Goal: Information Seeking & Learning: Learn about a topic

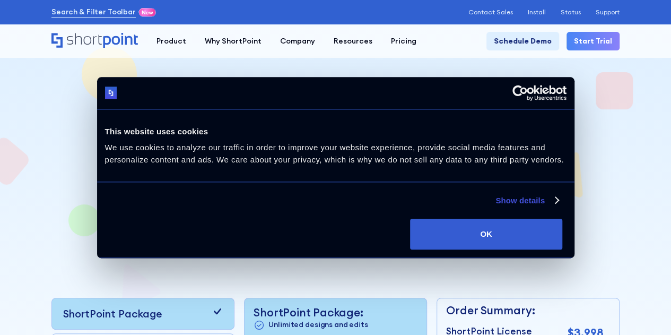
click at [92, 40] on icon "Home" at bounding box center [94, 40] width 86 height 15
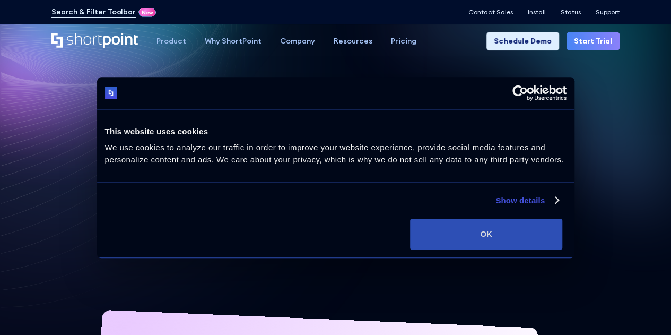
click at [562, 249] on button "OK" at bounding box center [486, 234] width 152 height 31
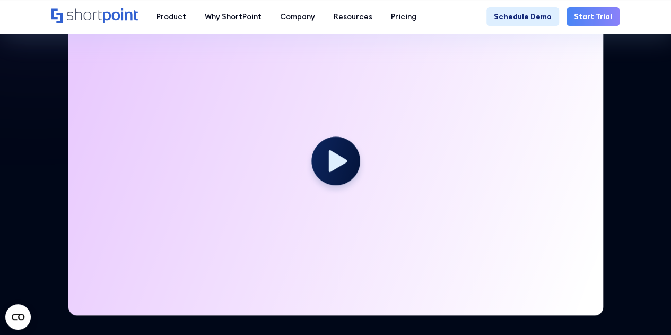
scroll to position [265, 0]
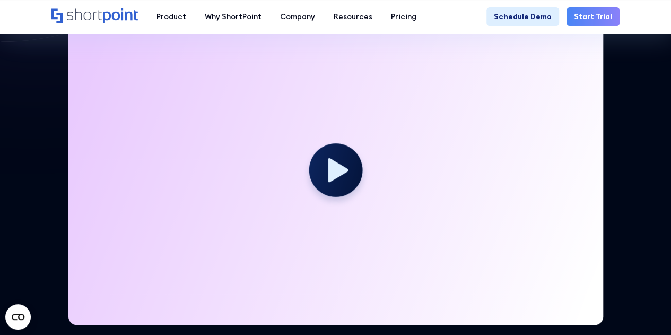
click at [347, 168] on icon at bounding box center [338, 170] width 20 height 24
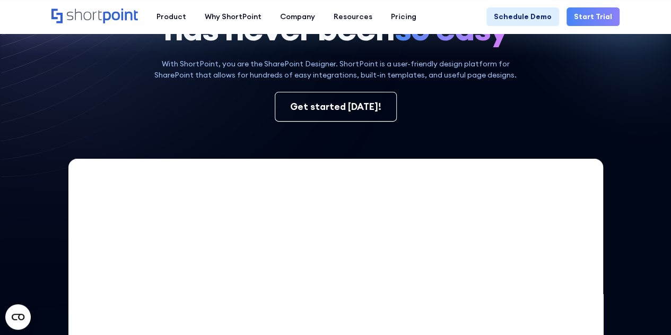
scroll to position [106, 0]
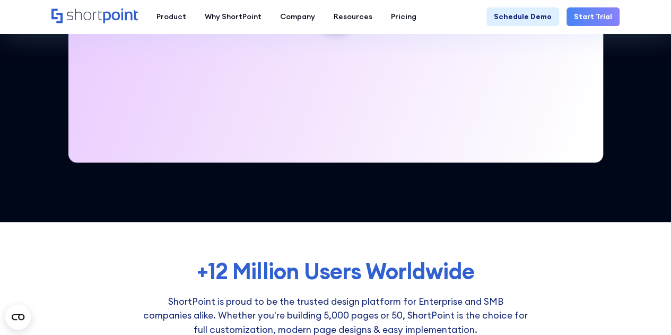
scroll to position [265, 0]
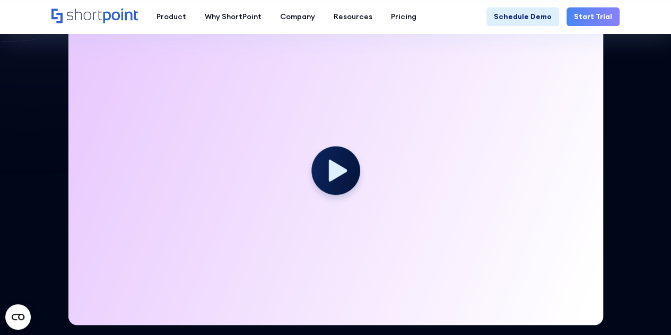
click at [345, 160] on circle at bounding box center [335, 170] width 48 height 48
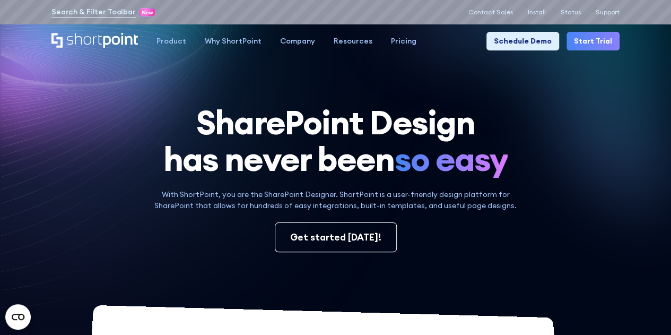
scroll to position [0, 0]
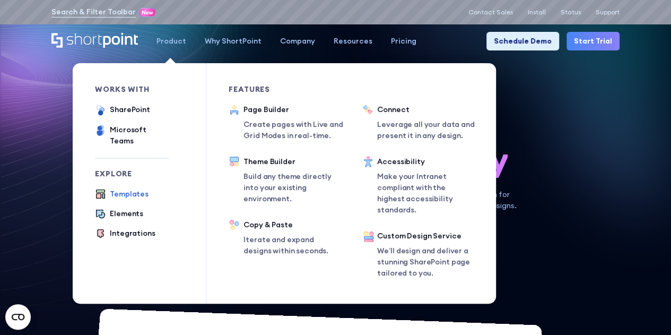
click at [130, 188] on div "Templates" at bounding box center [129, 193] width 39 height 11
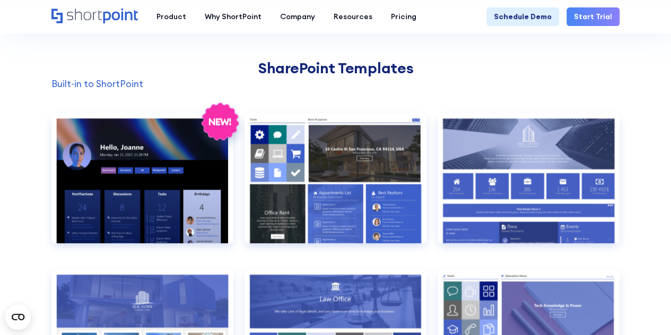
scroll to position [849, 0]
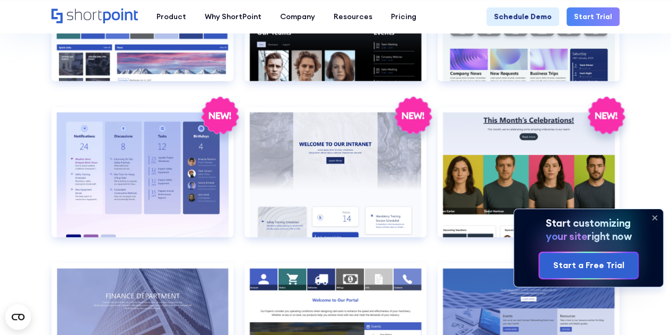
scroll to position [1644, 0]
